Goal: Navigation & Orientation: Understand site structure

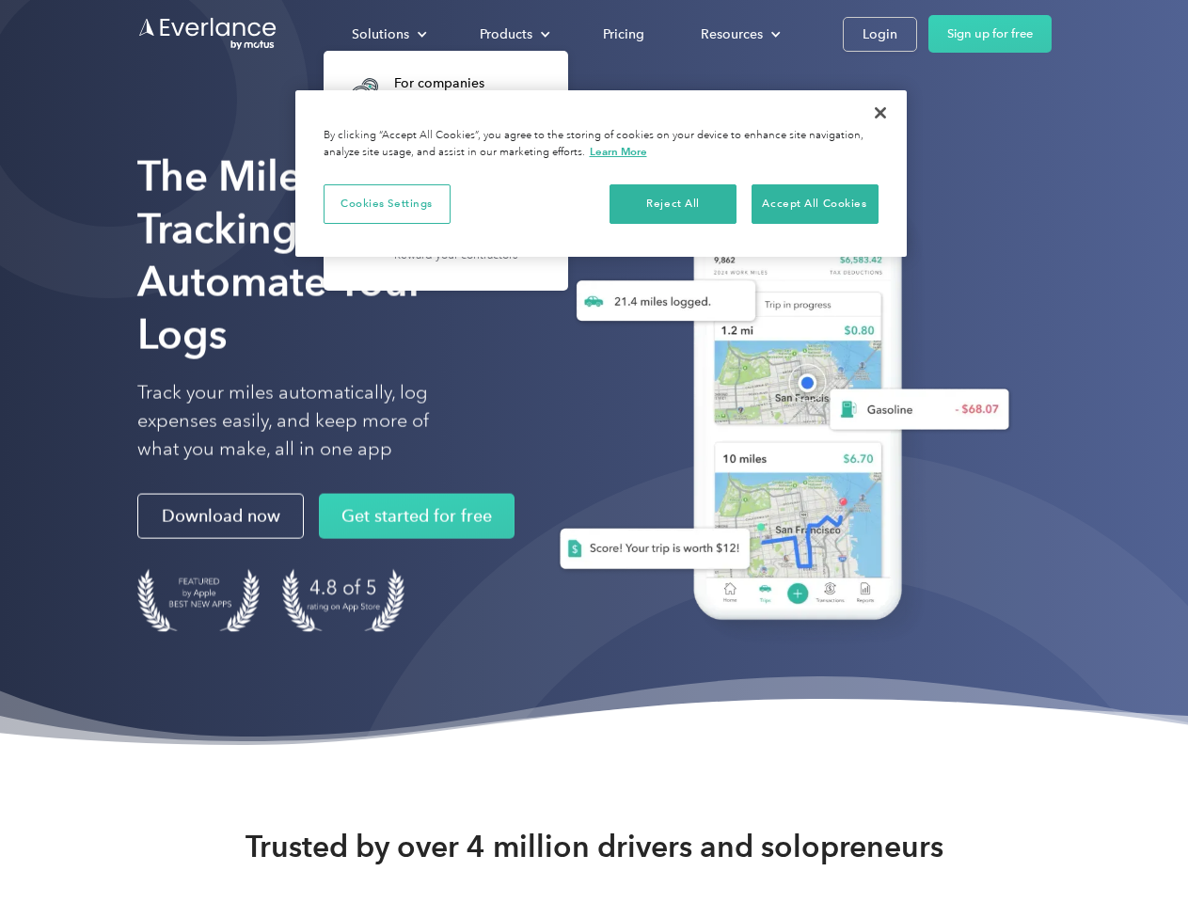
click at [389, 34] on div "Solutions" at bounding box center [380, 35] width 57 height 24
click at [513, 34] on div "Products" at bounding box center [506, 35] width 53 height 24
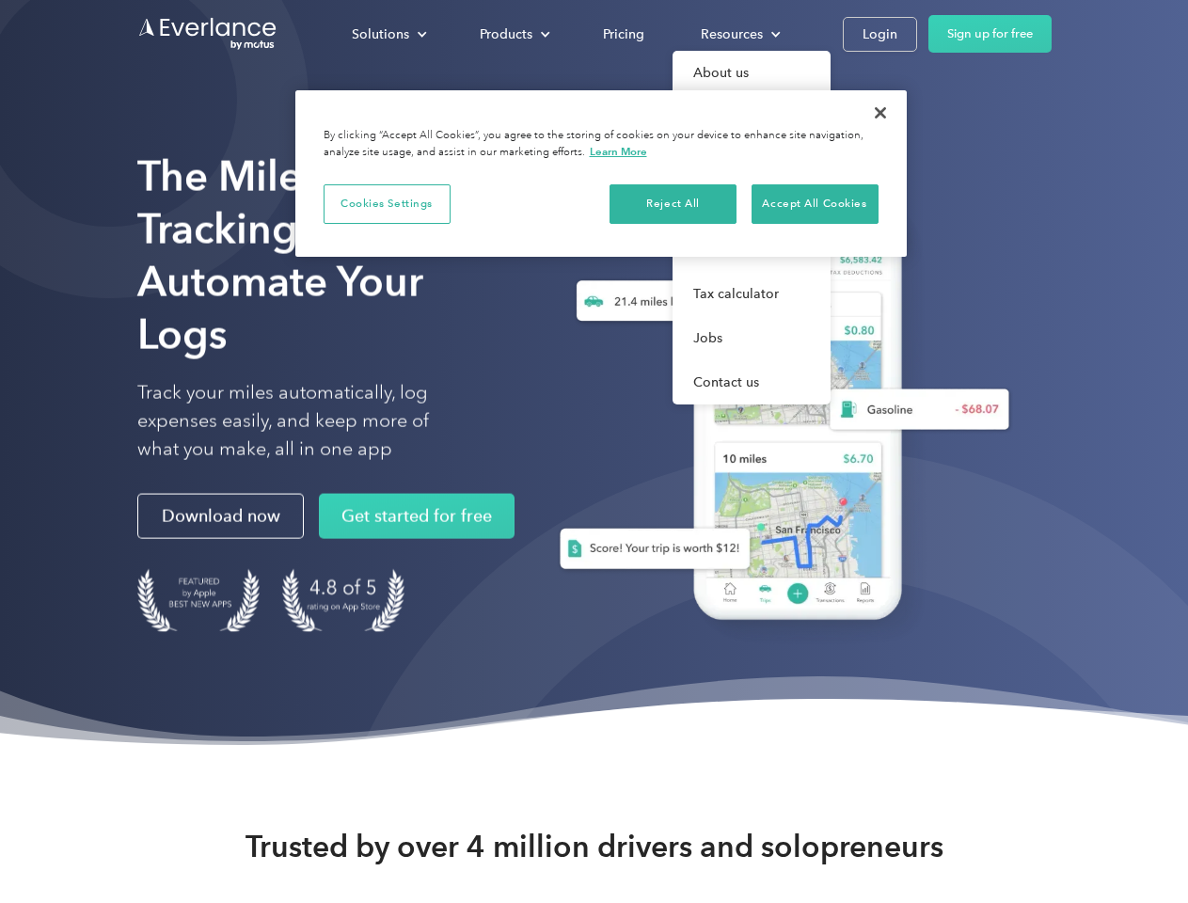
click at [739, 34] on div "Resources" at bounding box center [732, 35] width 62 height 24
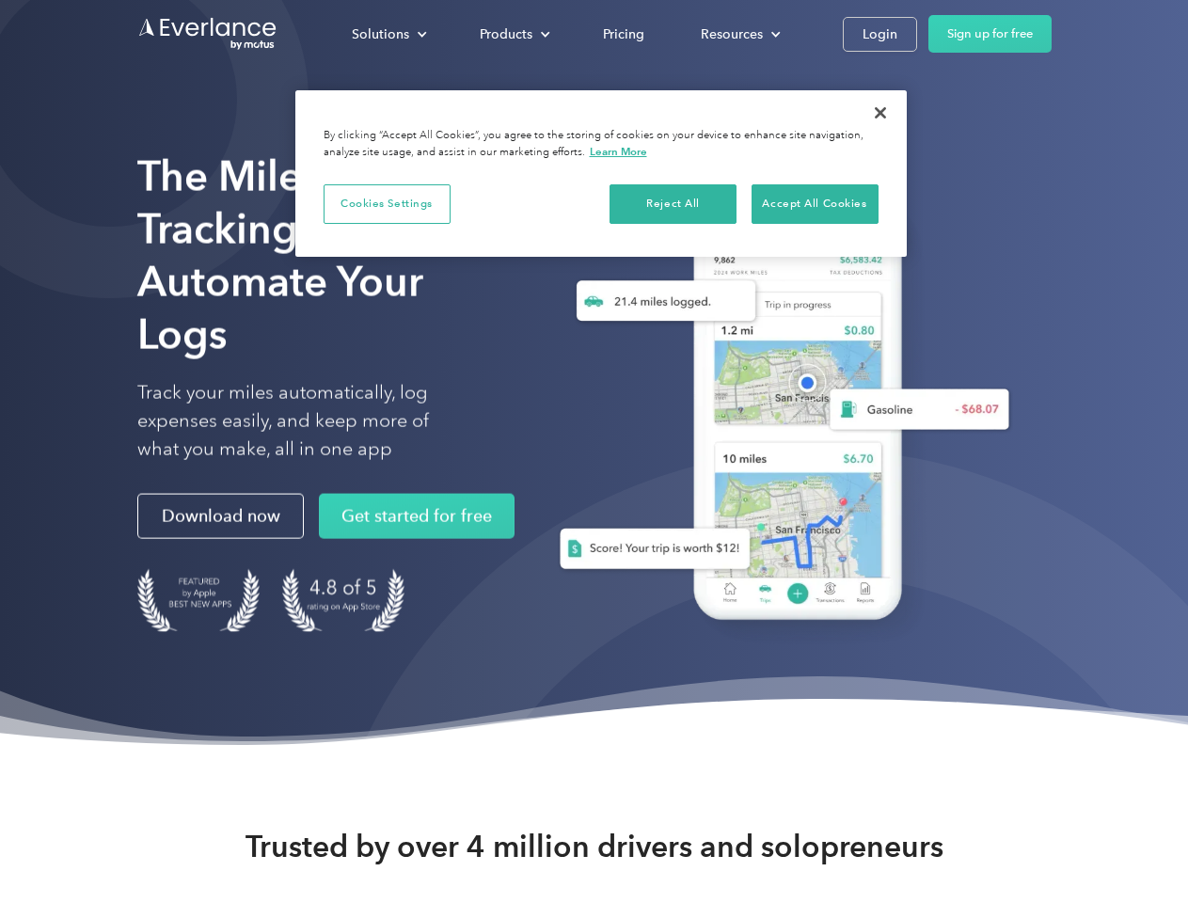
click at [387, 203] on button "Cookies Settings" at bounding box center [387, 204] width 127 height 40
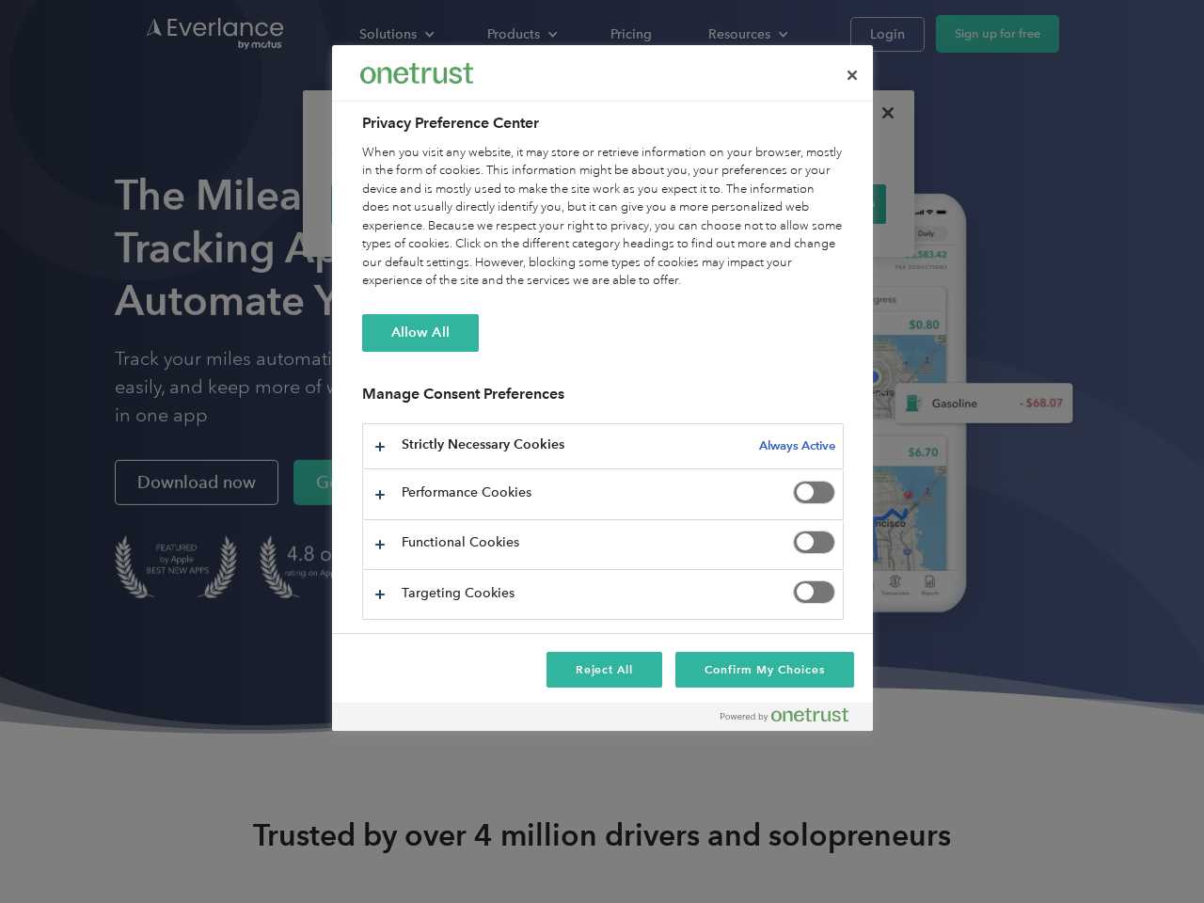
click at [674, 203] on div "When you visit any website, it may store or retrieve information on your browse…" at bounding box center [603, 217] width 482 height 147
click at [815, 203] on div "When you visit any website, it may store or retrieve information on your browse…" at bounding box center [603, 217] width 482 height 147
click at [881, 113] on div at bounding box center [602, 451] width 1204 height 903
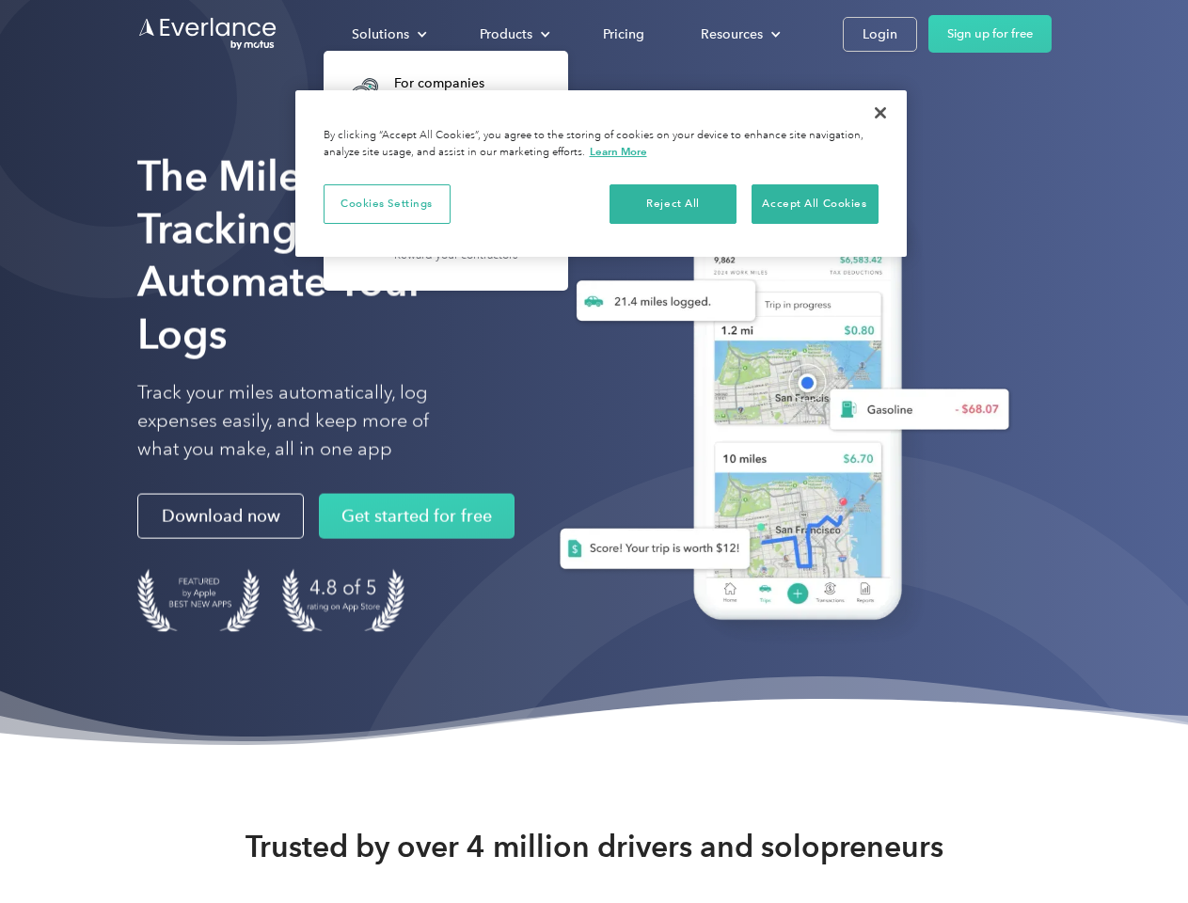
click at [389, 34] on div "Solutions" at bounding box center [380, 35] width 57 height 24
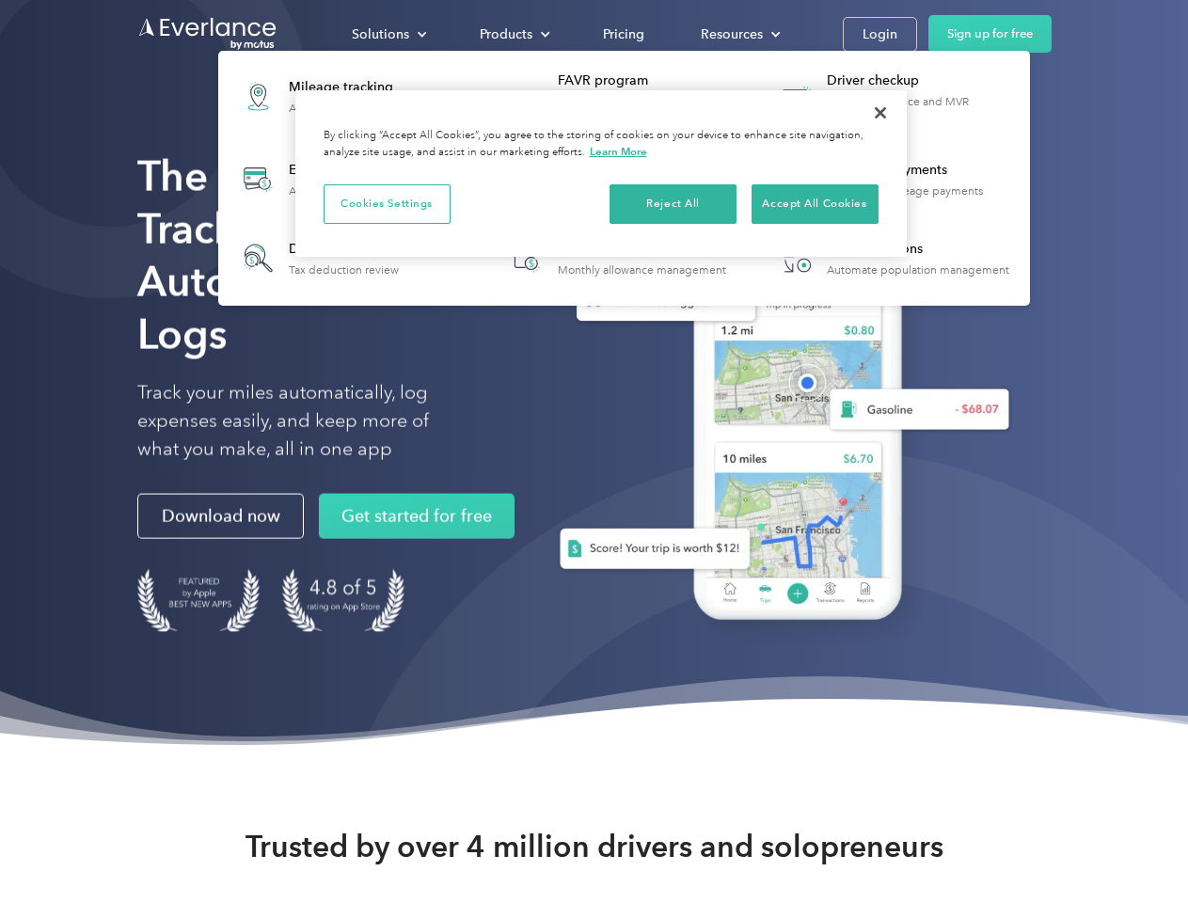
click at [513, 34] on div "Products" at bounding box center [506, 35] width 53 height 24
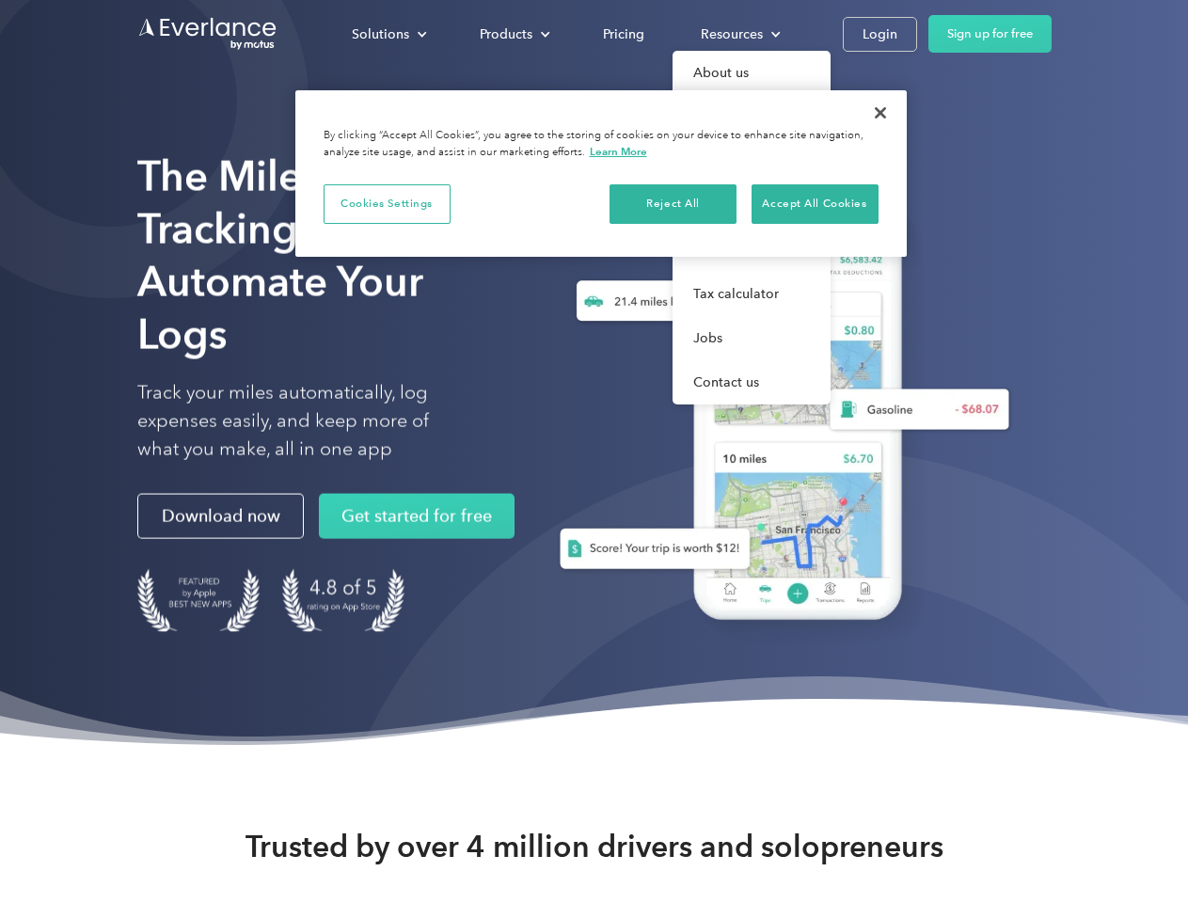
click at [739, 34] on div "Resources" at bounding box center [732, 35] width 62 height 24
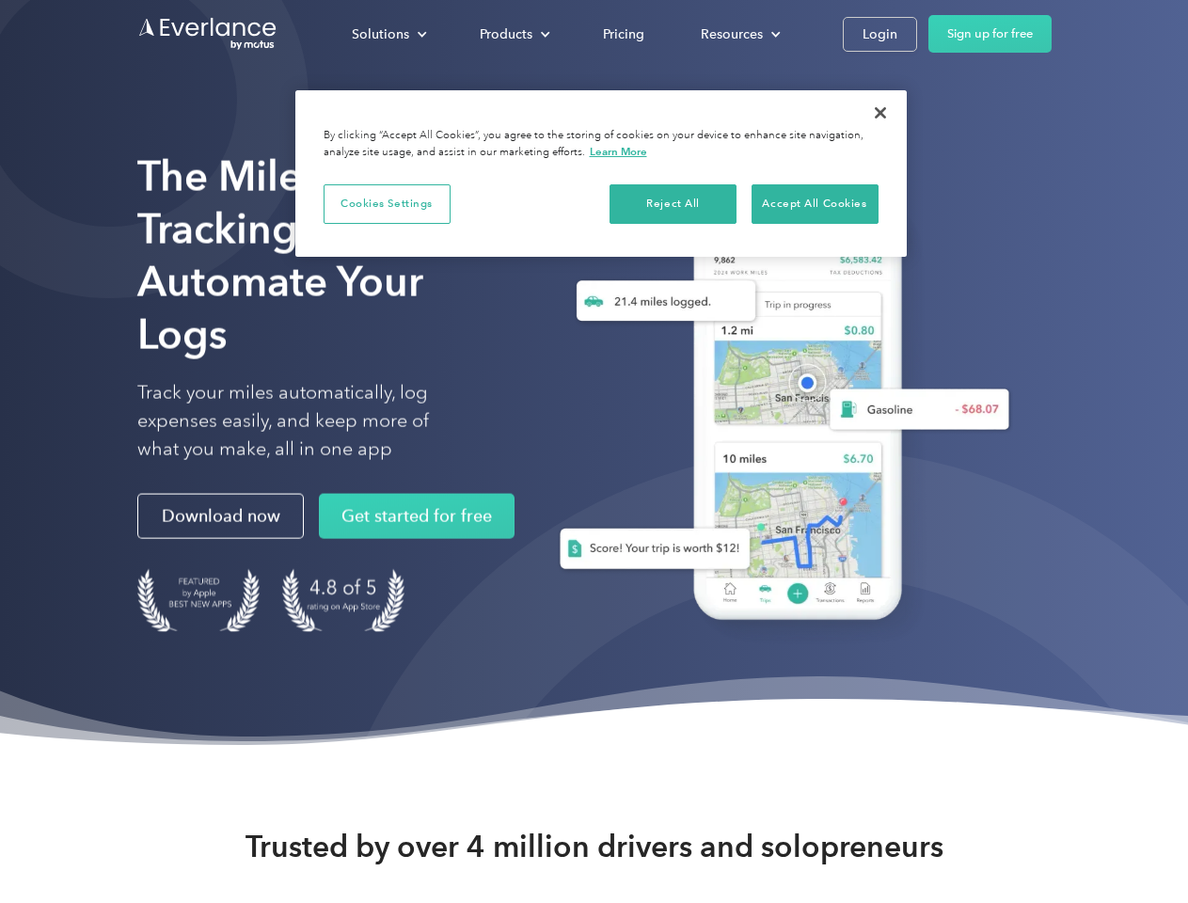
click at [387, 203] on button "Cookies Settings" at bounding box center [387, 204] width 127 height 40
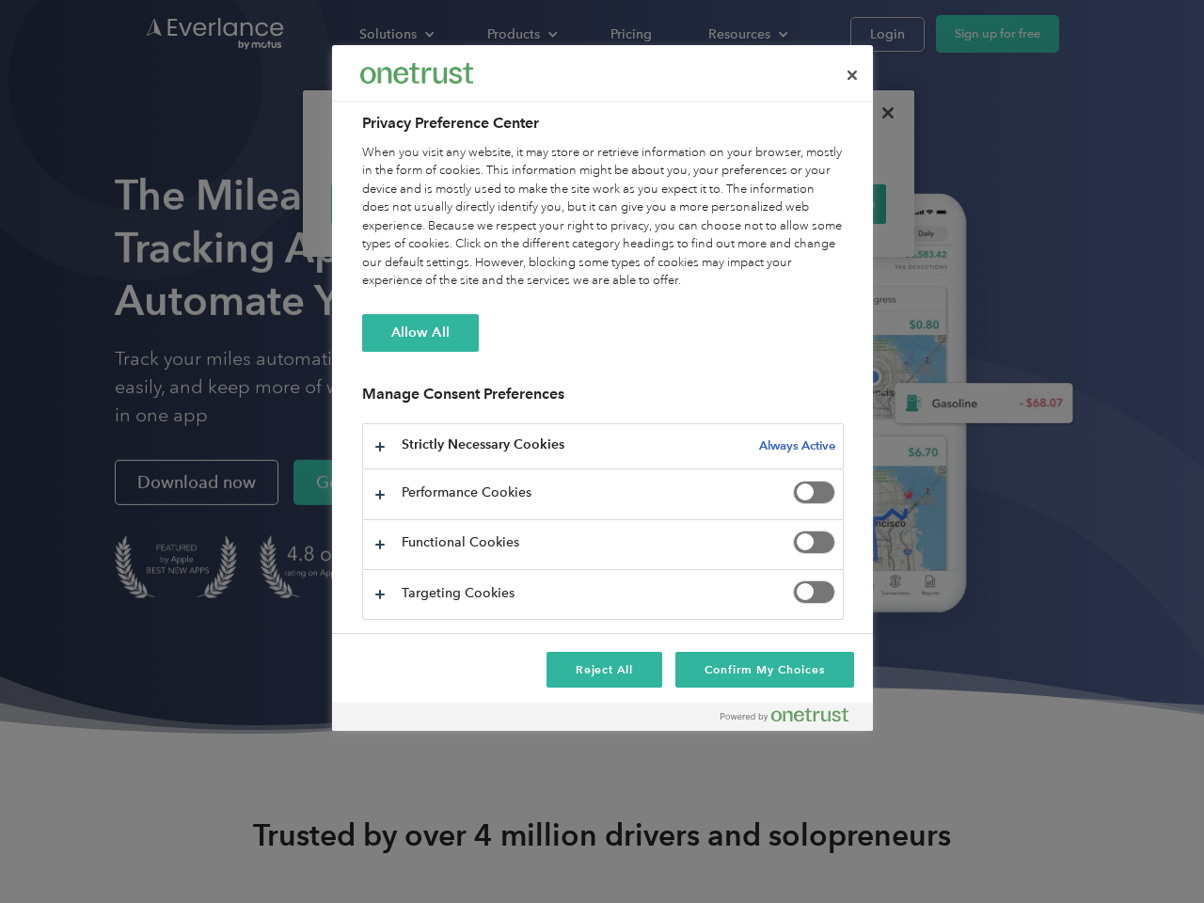
click at [674, 203] on div "When you visit any website, it may store or retrieve information on your browse…" at bounding box center [603, 217] width 482 height 147
click at [815, 203] on div "When you visit any website, it may store or retrieve information on your browse…" at bounding box center [603, 217] width 482 height 147
click at [881, 113] on div at bounding box center [602, 451] width 1204 height 903
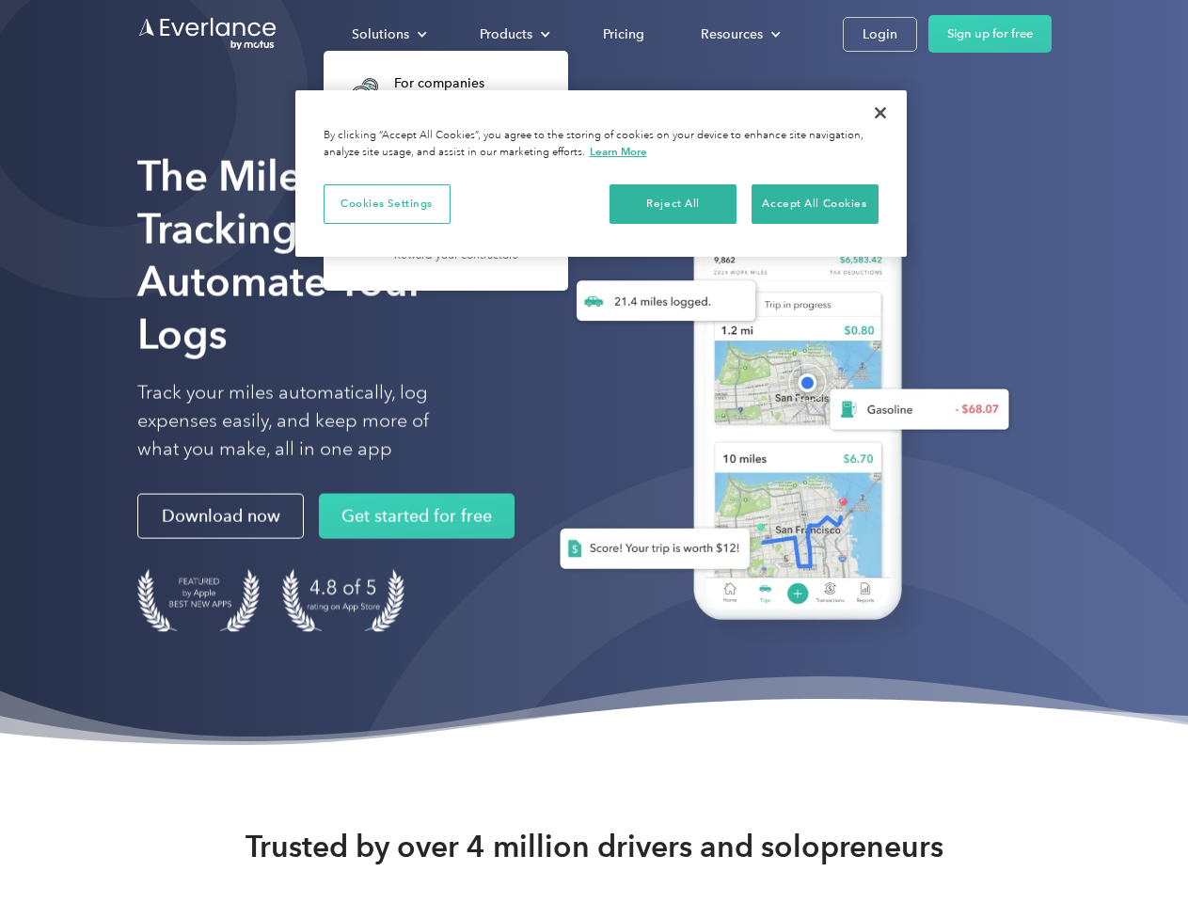
click at [389, 34] on div "Solutions" at bounding box center [380, 35] width 57 height 24
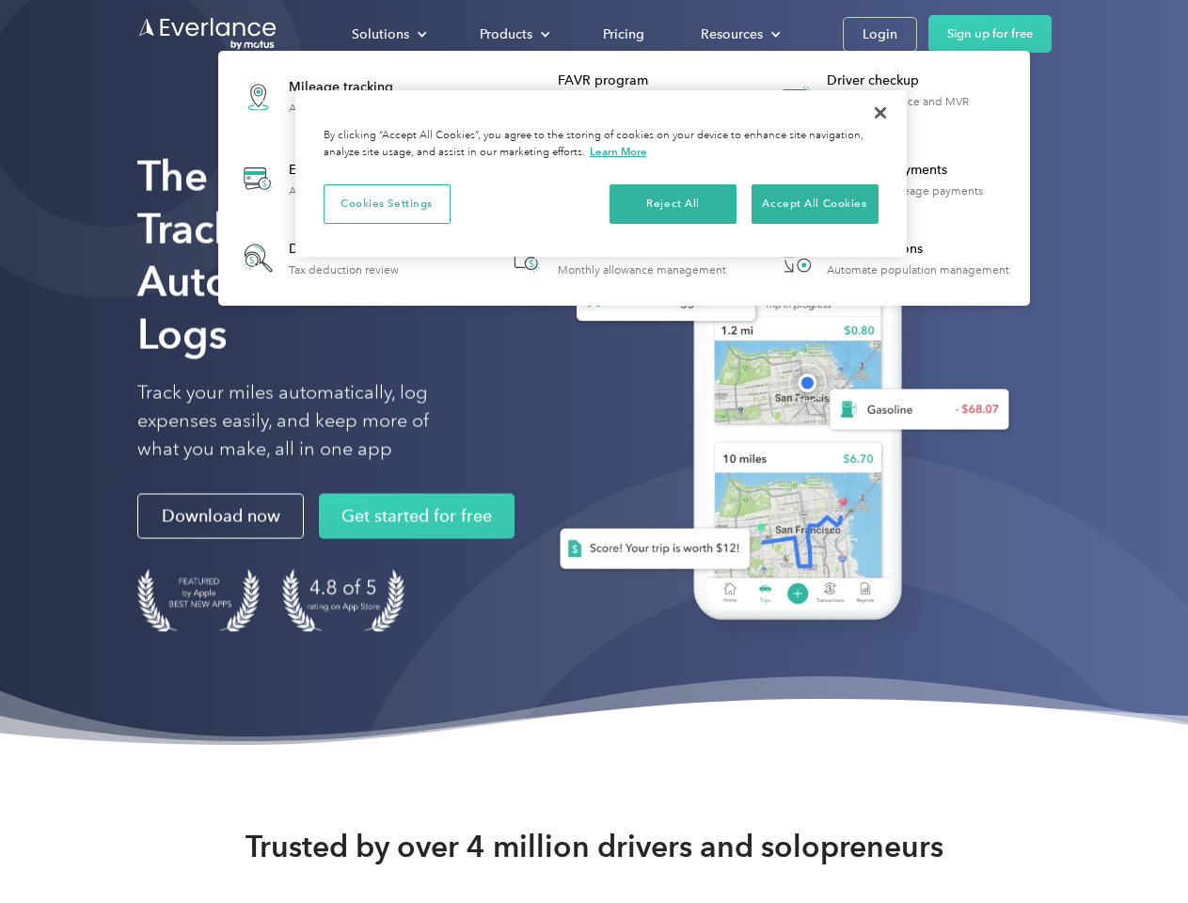
click at [513, 34] on div "Products" at bounding box center [506, 35] width 53 height 24
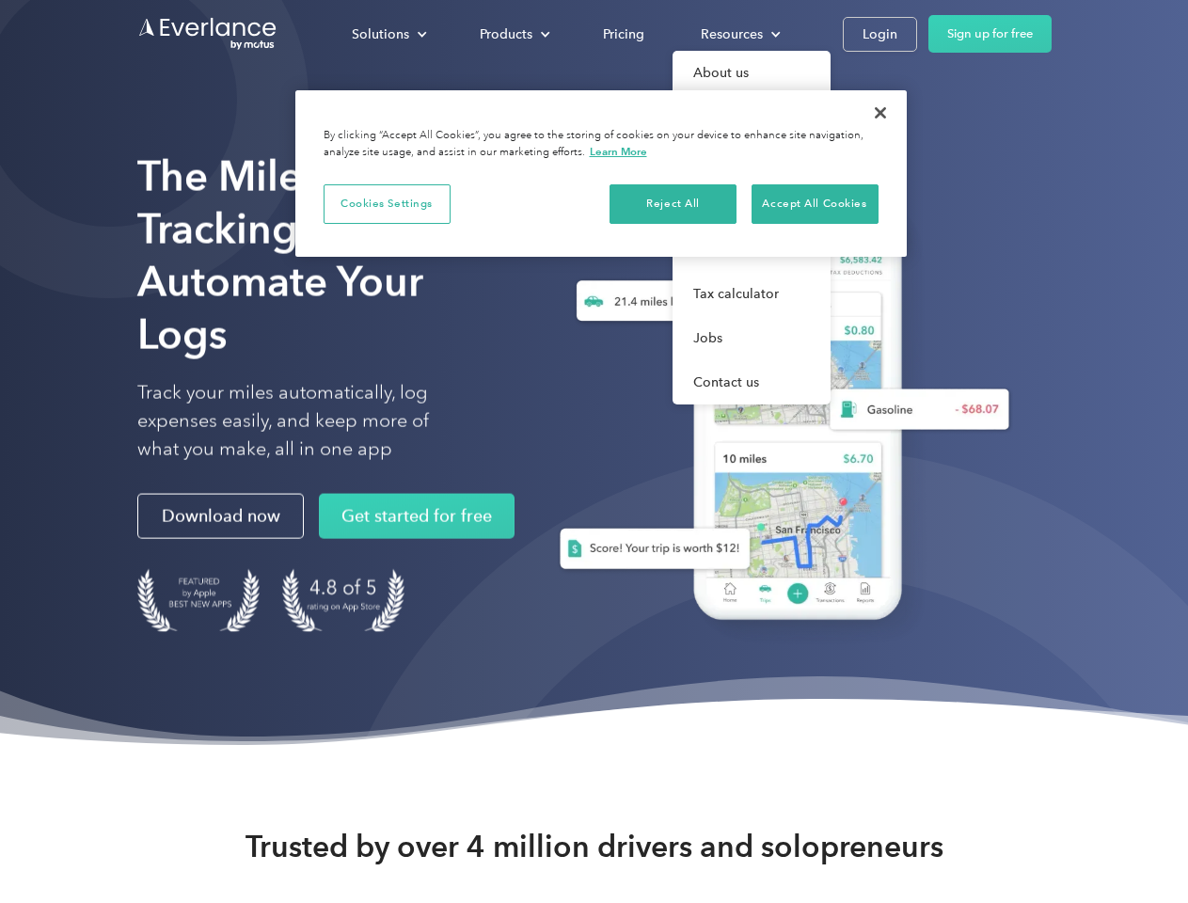
click at [739, 34] on div "Resources" at bounding box center [732, 35] width 62 height 24
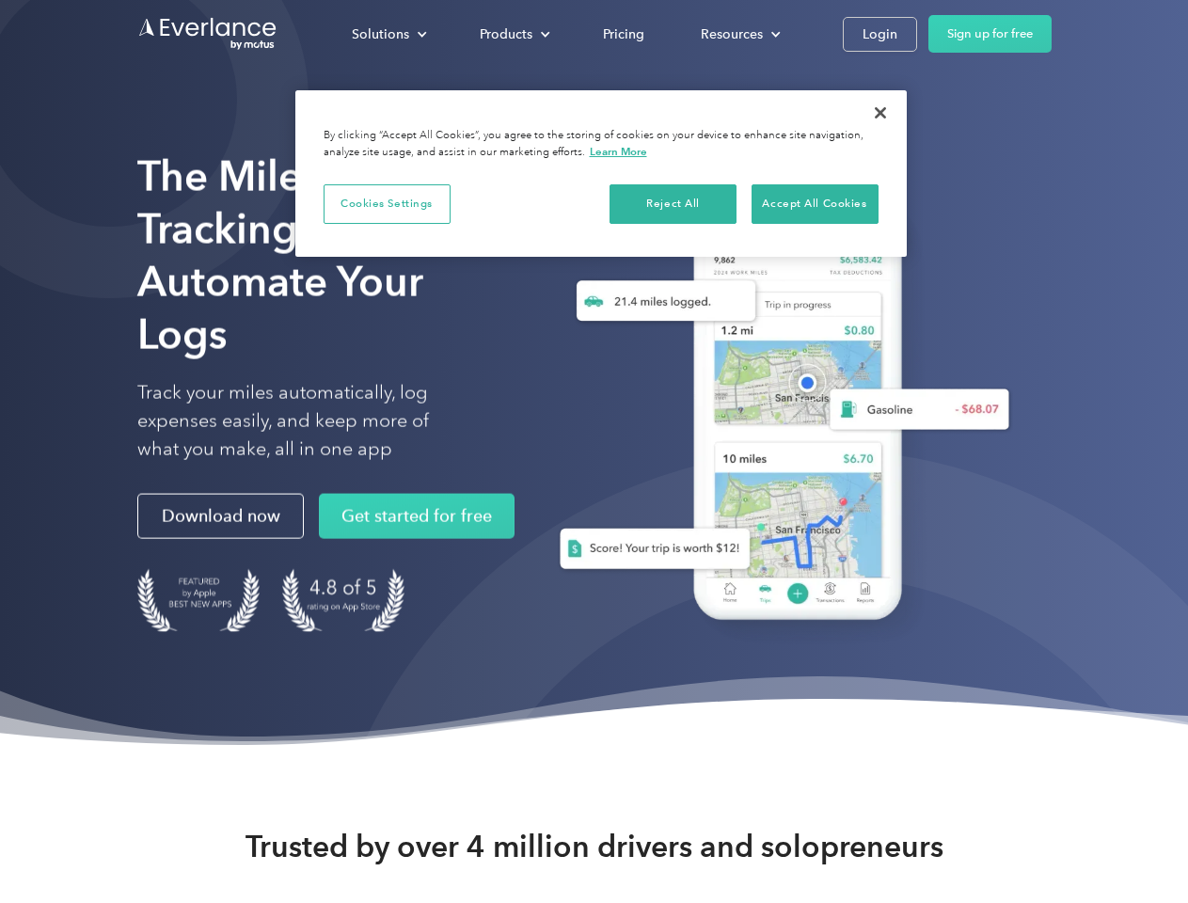
click at [387, 203] on button "Cookies Settings" at bounding box center [387, 204] width 127 height 40
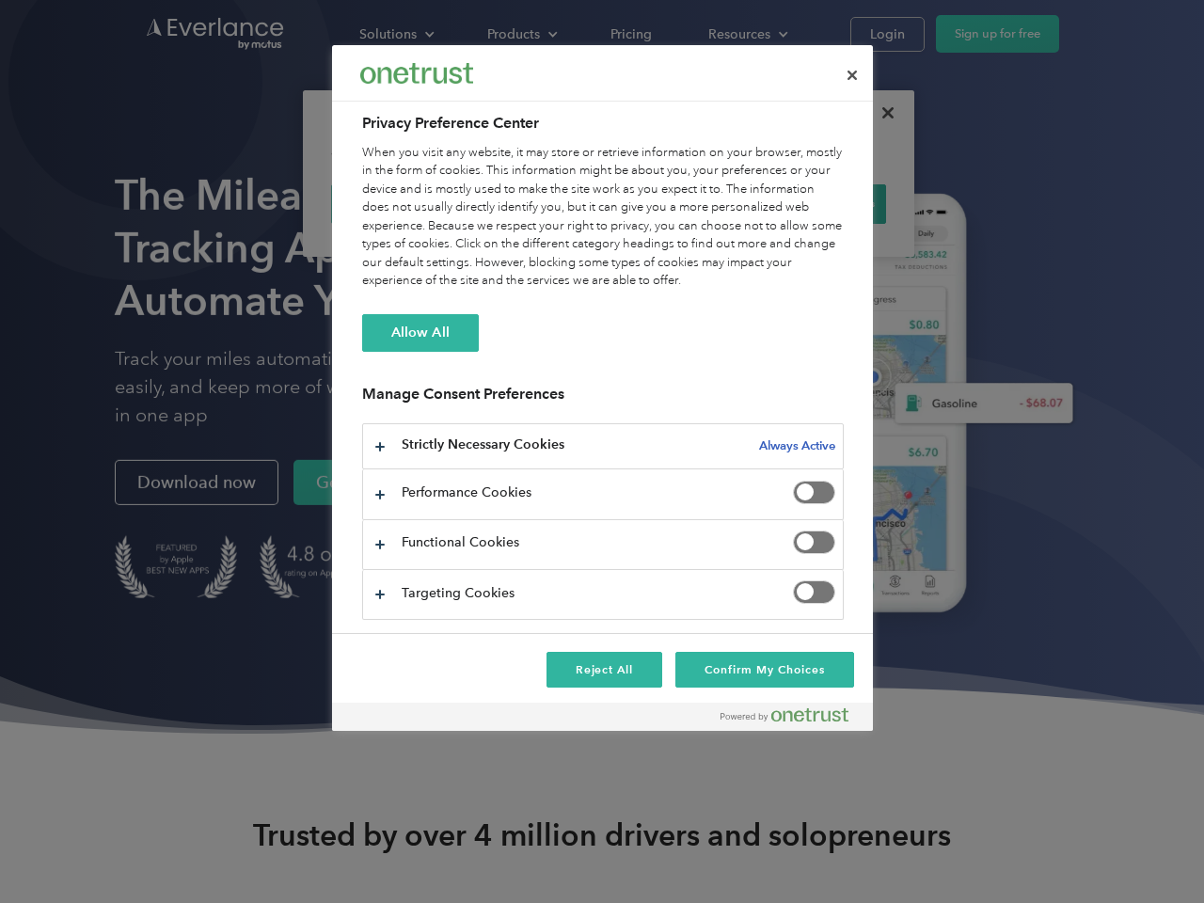
click at [674, 203] on div "When you visit any website, it may store or retrieve information on your browse…" at bounding box center [603, 217] width 482 height 147
click at [815, 203] on div "When you visit any website, it may store or retrieve information on your browse…" at bounding box center [603, 217] width 482 height 147
click at [881, 113] on div at bounding box center [602, 451] width 1204 height 903
